Goal: Task Accomplishment & Management: Use online tool/utility

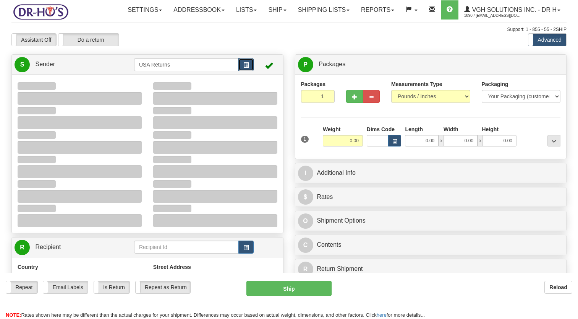
drag, startPoint x: 0, startPoint y: 0, endPoint x: 250, endPoint y: 83, distance: 263.1
click at [250, 71] on button "button" at bounding box center [246, 64] width 15 height 13
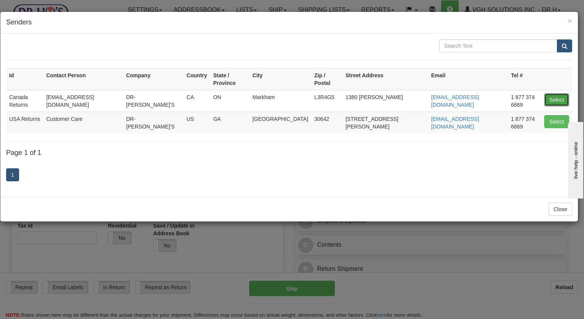
drag, startPoint x: 561, startPoint y: 76, endPoint x: 136, endPoint y: 219, distance: 448.3
click at [562, 94] on button "Select" at bounding box center [556, 99] width 25 height 13
type input "Canada Returns"
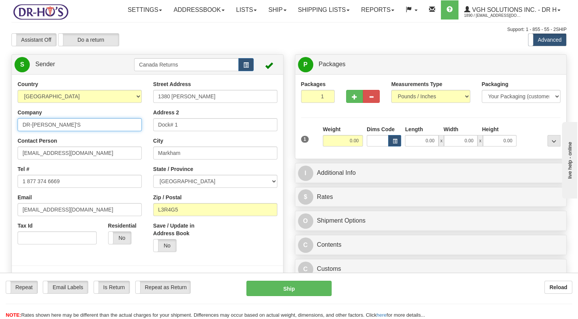
drag, startPoint x: -2, startPoint y: 154, endPoint x: 2, endPoint y: 158, distance: 4.9
click at [0, 155] on html "Training Course Close Toggle navigation Settings Shipping Preferences New Sende…" at bounding box center [289, 159] width 578 height 319
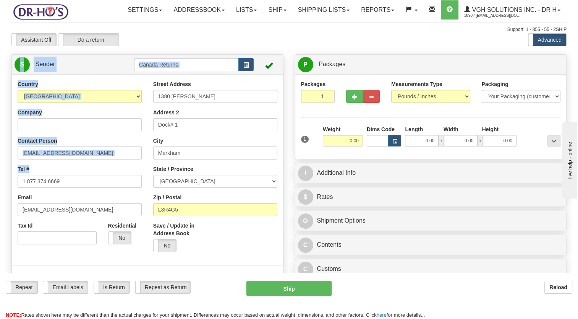
click at [0, 196] on html "Training Course Close Toggle navigation Settings Shipping Preferences New Sende…" at bounding box center [289, 159] width 578 height 319
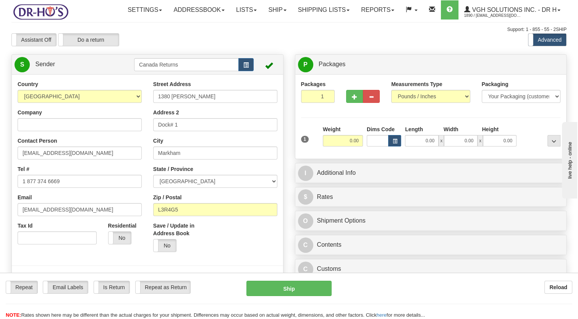
click at [86, 180] on div "Country [GEOGRAPHIC_DATA] [GEOGRAPHIC_DATA] [GEOGRAPHIC_DATA] [GEOGRAPHIC_DATA]…" at bounding box center [80, 165] width 136 height 170
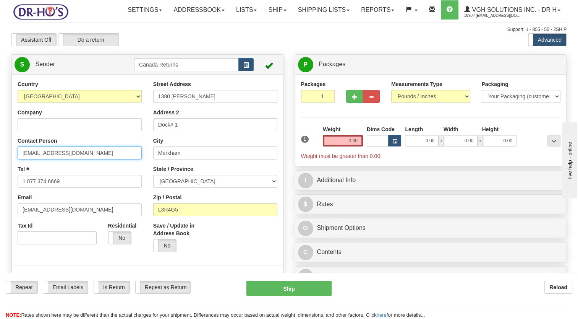
drag, startPoint x: -2, startPoint y: 181, endPoint x: 31, endPoint y: 199, distance: 36.6
click at [0, 192] on html "Training Course Close Toggle navigation Settings Shipping Preferences New Sende…" at bounding box center [289, 159] width 578 height 319
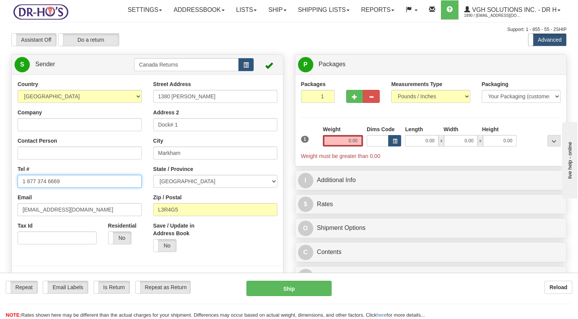
drag, startPoint x: 75, startPoint y: 201, endPoint x: 0, endPoint y: 218, distance: 76.9
click at [0, 218] on html "Training Course Close Toggle navigation Settings Shipping Preferences New Sende…" at bounding box center [289, 159] width 578 height 319
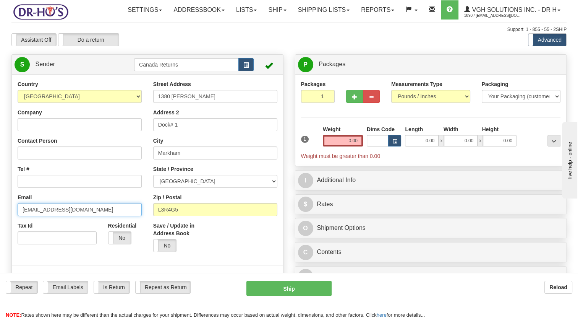
drag, startPoint x: 73, startPoint y: 232, endPoint x: 0, endPoint y: 236, distance: 72.8
click at [0, 233] on html "Training Course Close Toggle navigation Settings Shipping Preferences New Sende…" at bounding box center [289, 159] width 578 height 319
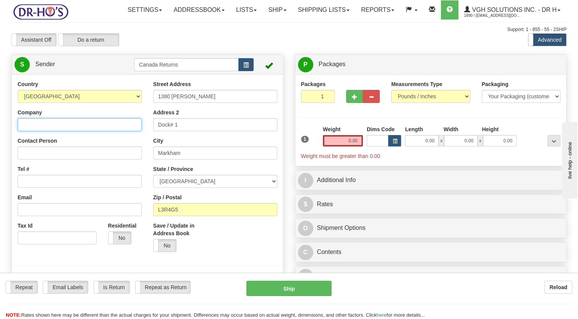
click at [52, 131] on input "Company" at bounding box center [80, 124] width 124 height 13
paste input "[PERSON_NAME]"
type input "[PERSON_NAME]"
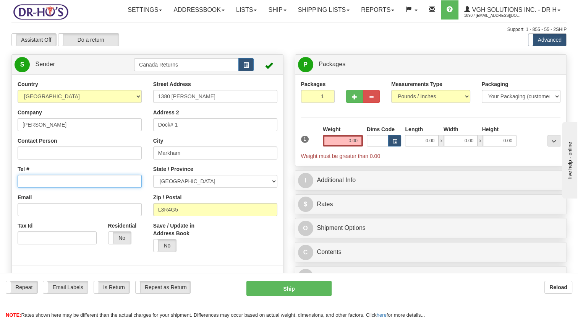
click at [53, 188] on input "Tel #" at bounding box center [80, 181] width 124 height 13
paste input "2045864661"
type input "2045864661"
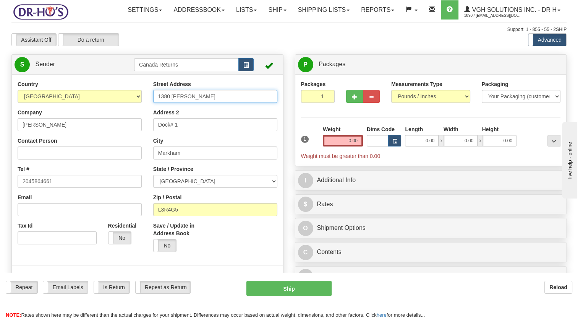
drag, startPoint x: 152, startPoint y: 119, endPoint x: 120, endPoint y: 138, distance: 36.8
click at [90, 124] on div "Country [GEOGRAPHIC_DATA] [GEOGRAPHIC_DATA] [GEOGRAPHIC_DATA] [GEOGRAPHIC_DATA]…" at bounding box center [147, 186] width 271 height 212
paste input "[STREET_ADDRESS][PERSON_NAME]"
type input "[STREET_ADDRESS][PERSON_NAME]"
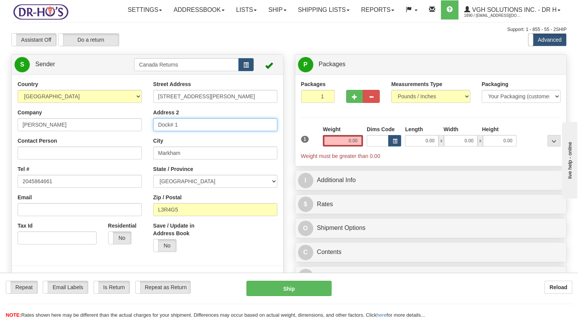
click at [106, 148] on div "Country [GEOGRAPHIC_DATA] [GEOGRAPHIC_DATA] [GEOGRAPHIC_DATA] [GEOGRAPHIC_DATA]…" at bounding box center [147, 186] width 271 height 212
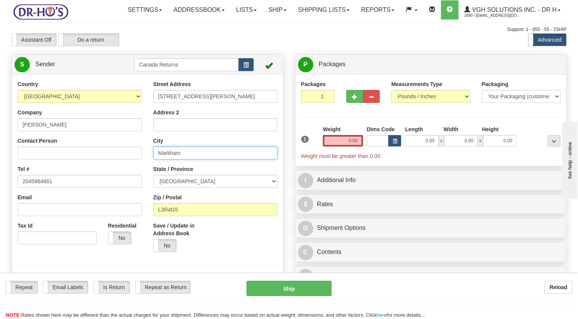
click at [134, 174] on div "Country [GEOGRAPHIC_DATA] [GEOGRAPHIC_DATA] [GEOGRAPHIC_DATA] [GEOGRAPHIC_DATA]…" at bounding box center [147, 186] width 271 height 212
paste input "[GEOGRAPHIC_DATA]"
type input "[GEOGRAPHIC_DATA]"
click at [173, 188] on select "[GEOGRAPHIC_DATA] [GEOGRAPHIC_DATA] [GEOGRAPHIC_DATA] [GEOGRAPHIC_DATA] [GEOGRA…" at bounding box center [215, 181] width 124 height 13
select select "MB"
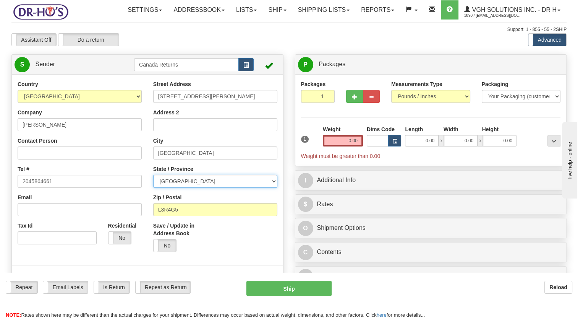
click at [153, 188] on select "[GEOGRAPHIC_DATA] [GEOGRAPHIC_DATA] [GEOGRAPHIC_DATA] [GEOGRAPHIC_DATA] [GEOGRA…" at bounding box center [215, 181] width 124 height 13
drag, startPoint x: 171, startPoint y: 227, endPoint x: 142, endPoint y: 232, distance: 29.4
click at [142, 232] on div "Country [GEOGRAPHIC_DATA] [GEOGRAPHIC_DATA] [GEOGRAPHIC_DATA] [GEOGRAPHIC_DATA]…" at bounding box center [147, 186] width 271 height 212
paste input "R2X1K6"
type input "R2X1K6"
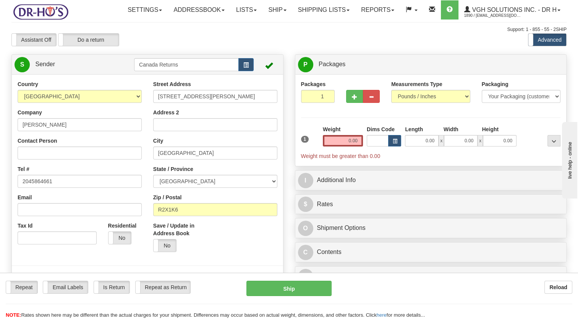
click at [215, 250] on div "Save / Update in Address Book Yes No" at bounding box center [182, 240] width 68 height 36
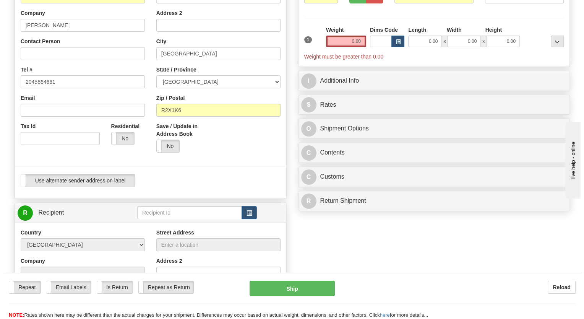
scroll to position [153, 0]
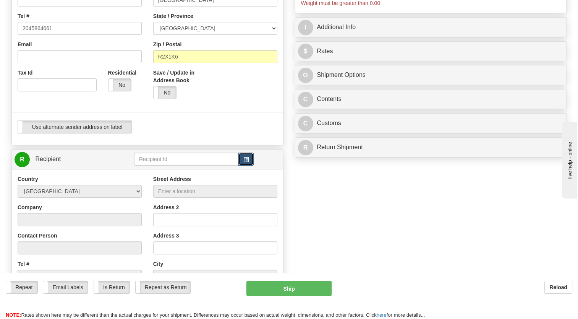
click at [245, 166] on button "button" at bounding box center [246, 159] width 15 height 13
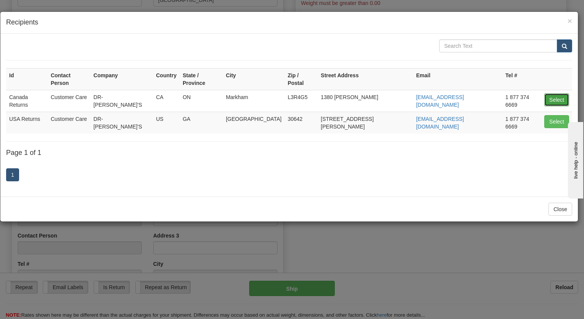
click at [551, 93] on button "Select" at bounding box center [556, 99] width 25 height 13
type input "Canada Returns"
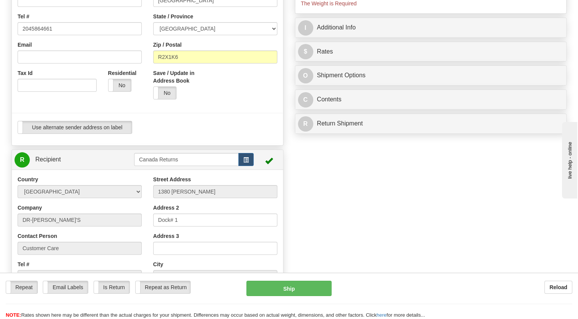
type input "0.00"
click at [243, 140] on div "Use alternate sender address on label Use alternate sender address on label" at bounding box center [147, 130] width 271 height 19
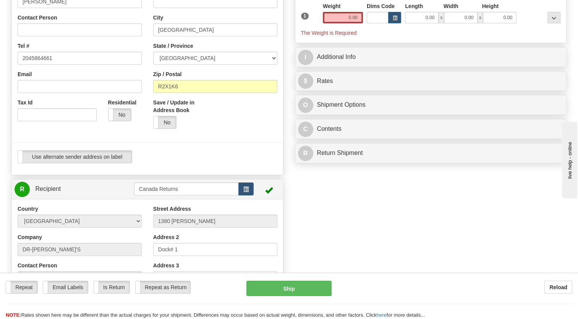
scroll to position [76, 0]
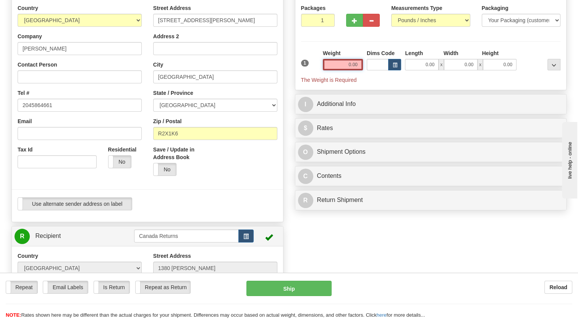
click at [344, 70] on input "0.00" at bounding box center [343, 64] width 40 height 11
type input "1"
type input "0.00"
drag, startPoint x: 317, startPoint y: 67, endPoint x: 317, endPoint y: 80, distance: 12.6
click at [317, 67] on div "1" at bounding box center [310, 57] width 22 height 17
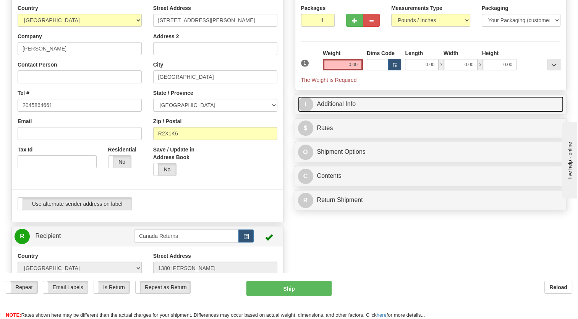
click at [328, 112] on link "I Additional Info" at bounding box center [431, 104] width 266 height 16
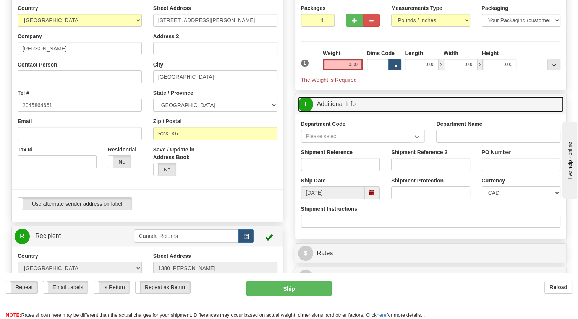
click at [370, 195] on span at bounding box center [372, 192] width 5 height 5
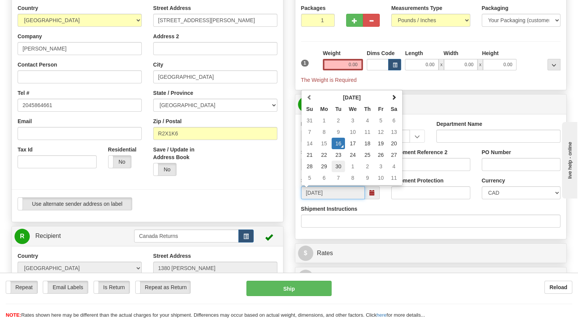
click at [339, 172] on td "30" at bounding box center [338, 166] width 13 height 11
type input "[DATE]"
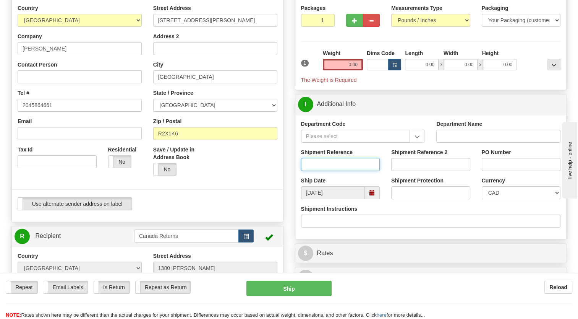
click at [321, 171] on input "Shipment Reference" at bounding box center [340, 164] width 79 height 13
paste input "CU21462410"
type input "CU21462410"
click at [353, 70] on input "0.00" at bounding box center [343, 64] width 40 height 11
type input "1.00"
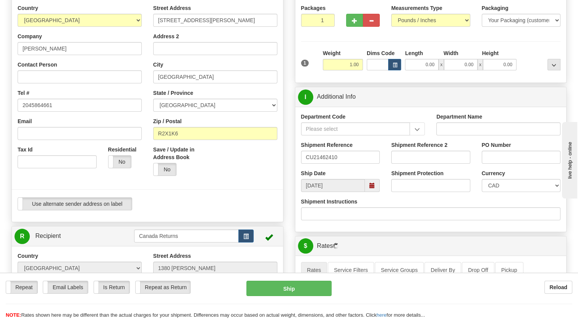
click at [381, 102] on div "P Packages 1 Packages - Weight: 1.00 Lbs Shipment Level Shipm. Package Level Pa…" at bounding box center [431, 233] width 284 height 510
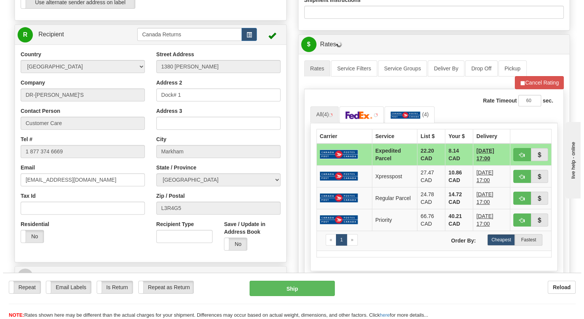
scroll to position [267, 0]
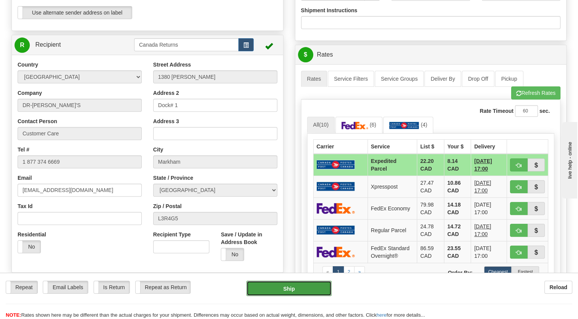
click at [300, 284] on button "Ship" at bounding box center [289, 288] width 85 height 15
type input "DOM.EP"
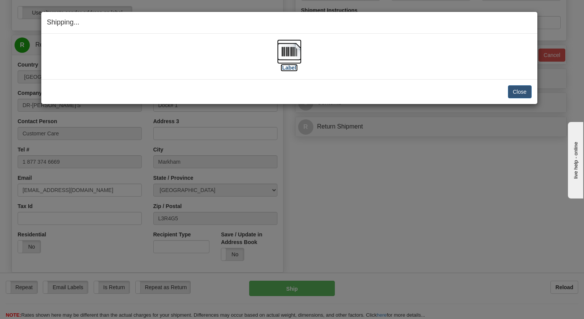
click at [291, 57] on img at bounding box center [289, 51] width 24 height 24
